Goal: Information Seeking & Learning: Learn about a topic

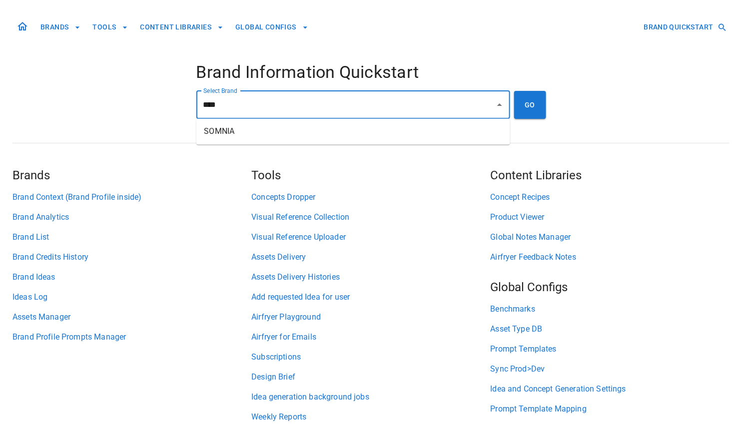
click at [284, 136] on li "SOMNIA" at bounding box center [353, 132] width 314 height 18
type input "******"
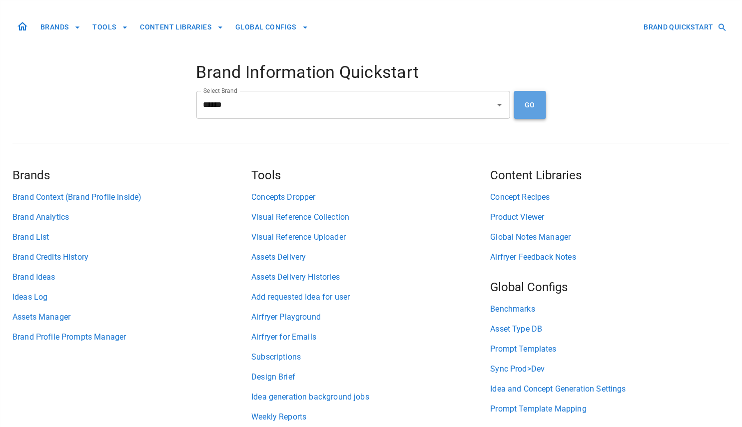
click at [541, 108] on button "GO" at bounding box center [530, 105] width 32 height 28
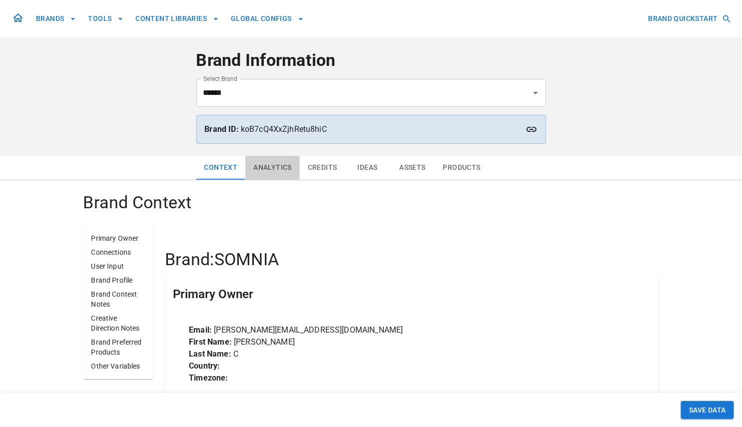
click at [261, 167] on button "Analytics" at bounding box center [272, 168] width 54 height 24
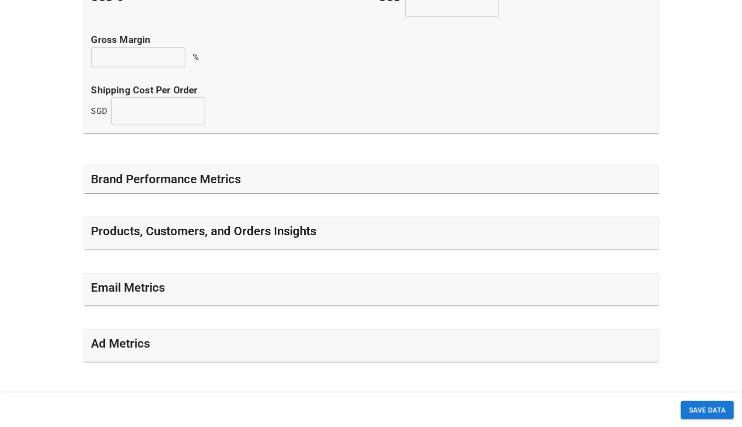
scroll to position [300, 0]
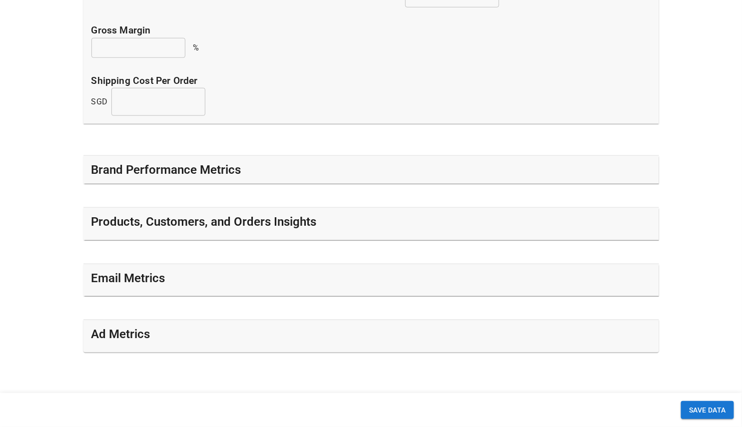
click at [238, 152] on div "Brand Performance Metrics - User Input Marketing Spend SGD 0 Marketing Spend Ov…" at bounding box center [370, 138] width 575 height 427
click at [241, 176] on div "Brand Performance Metrics" at bounding box center [370, 170] width 559 height 16
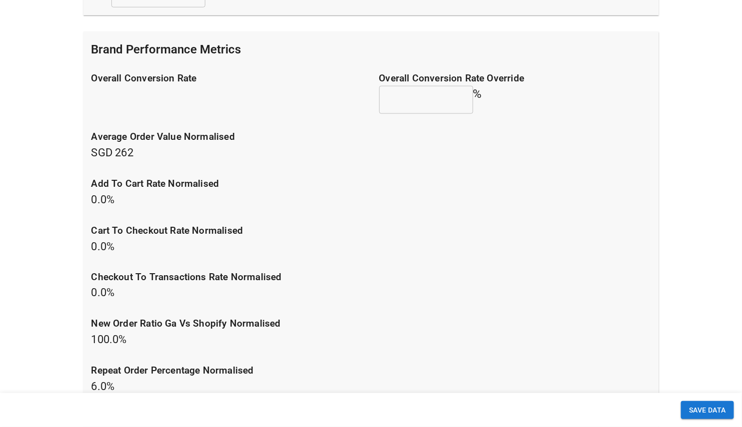
scroll to position [408, 0]
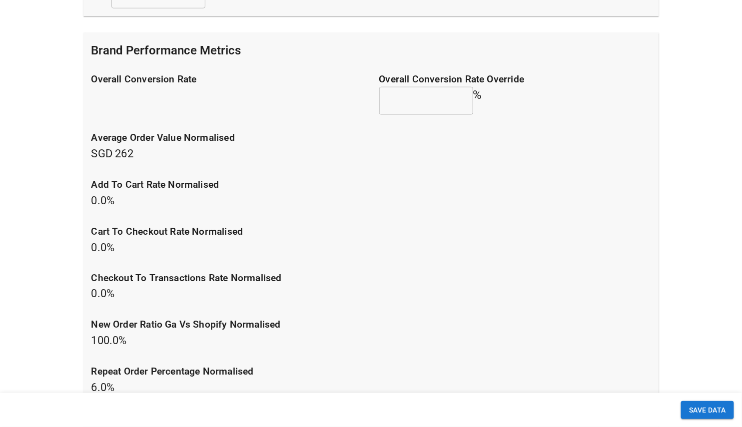
click at [111, 156] on p "average order value normalised SGD 262" at bounding box center [370, 146] width 559 height 31
click at [122, 156] on p "average order value normalised SGD 262" at bounding box center [370, 146] width 559 height 31
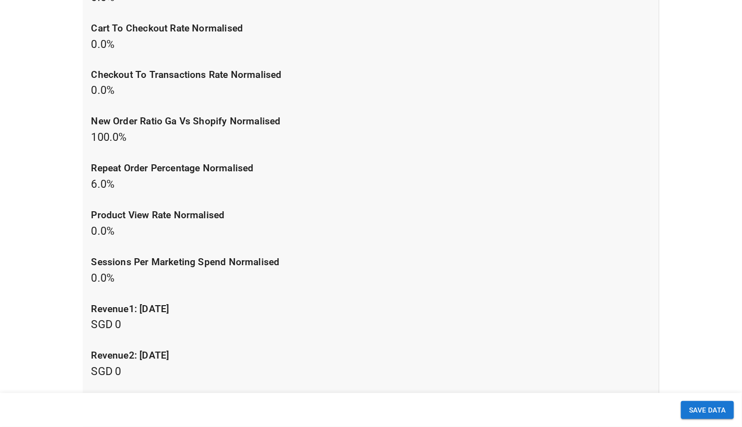
scroll to position [607, 0]
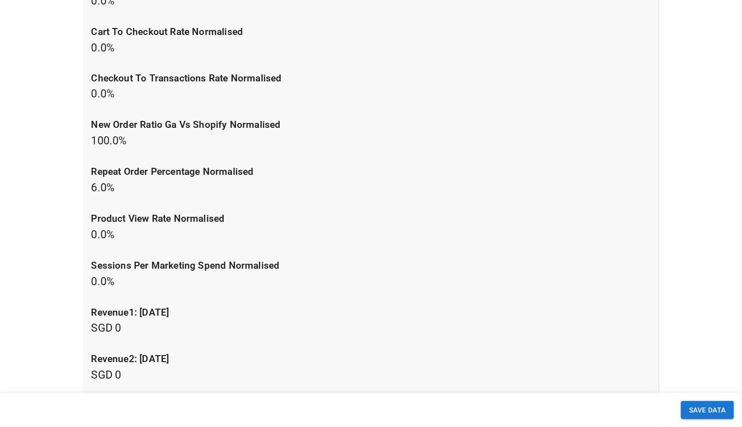
click at [106, 189] on p "repeat order percentage normalised 6.0 %" at bounding box center [370, 180] width 559 height 31
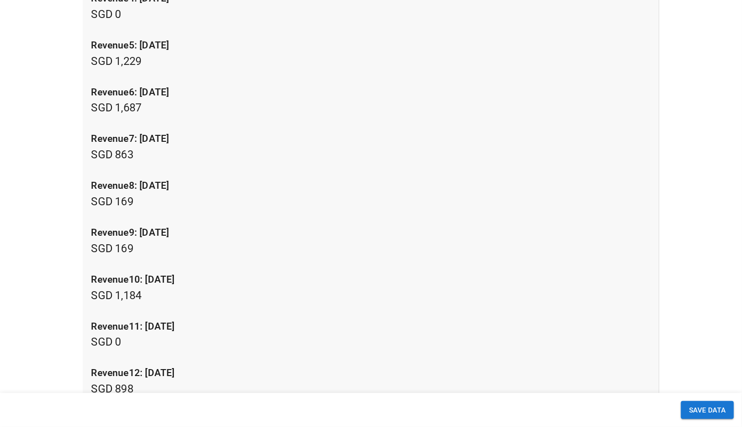
scroll to position [1085, 0]
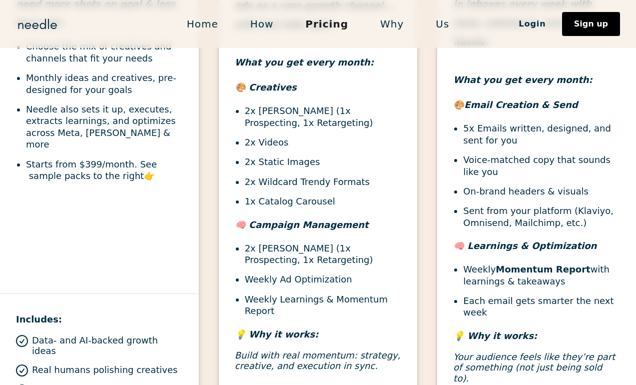
scroll to position [502, 0]
drag, startPoint x: 306, startPoint y: 140, endPoint x: 228, endPoint y: 143, distance: 78.0
click at [228, 143] on div "👉"Basic Ads" Pack For lean brands ready to scale ads as a core growth channel..…" at bounding box center [318, 151] width 199 height 459
